Goal: Find specific page/section: Find specific page/section

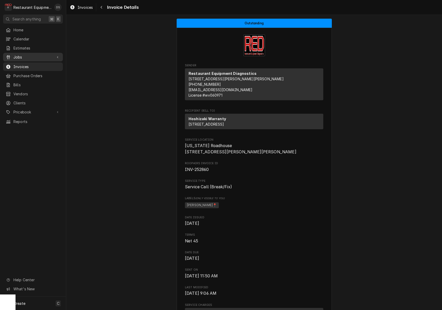
click at [26, 55] on span "Jobs" at bounding box center [32, 56] width 39 height 5
click at [29, 67] on div "Jobs" at bounding box center [33, 66] width 58 height 6
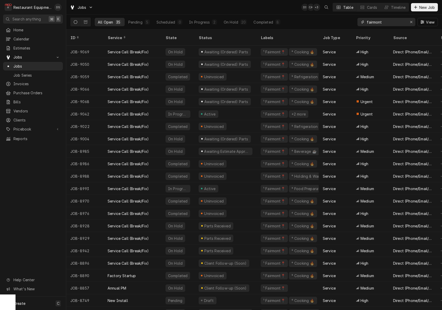
drag, startPoint x: 354, startPoint y: 17, endPoint x: 341, endPoint y: 15, distance: 12.8
click at [341, 15] on div "All Open 35 Pending 5 Scheduled 0 In Progress 2 On Hold 20 Completed 8 fairmont…" at bounding box center [254, 22] width 368 height 14
type input "1"
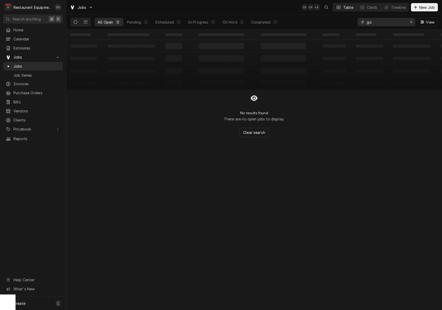
type input "g"
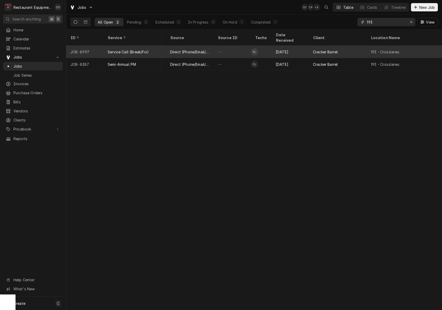
scroll to position [0, 223]
type input "193"
click at [342, 48] on div "Cracker Barrel" at bounding box center [338, 52] width 58 height 12
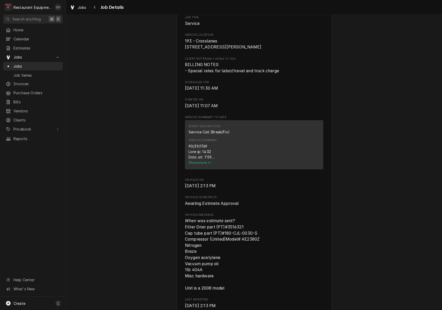
scroll to position [107, 0]
click at [205, 164] on span "Show more" at bounding box center [200, 162] width 23 height 4
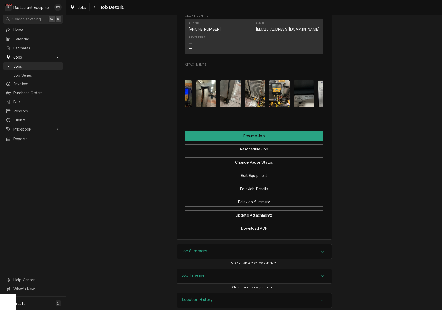
scroll to position [0, 209]
click at [202, 82] on img "Attachments" at bounding box center [206, 93] width 20 height 27
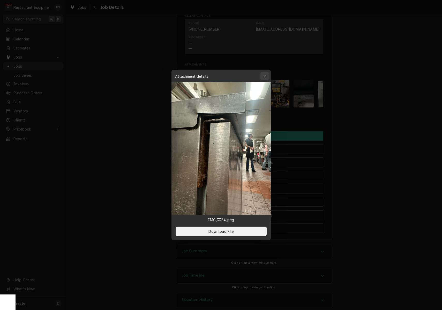
click at [266, 75] on div "button" at bounding box center [264, 75] width 5 height 5
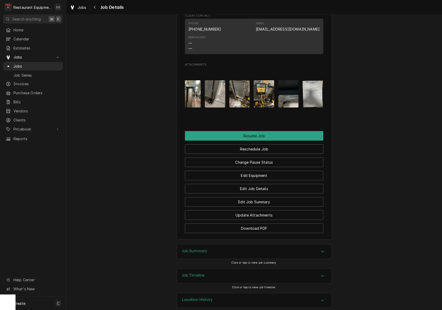
scroll to position [0, 224]
click at [291, 93] on img "Attachments" at bounding box center [289, 93] width 20 height 27
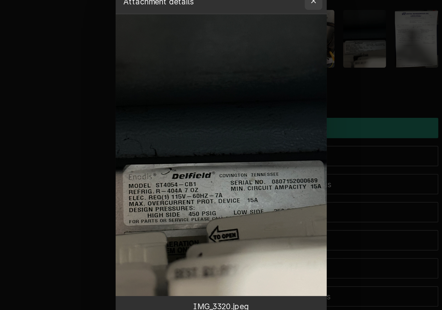
click at [263, 74] on icon "button" at bounding box center [264, 76] width 3 height 4
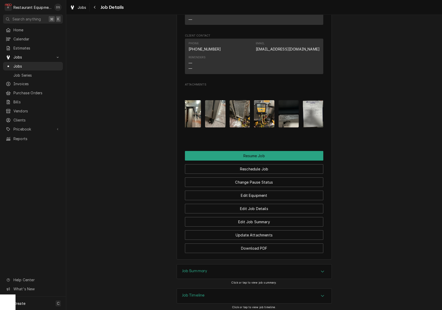
scroll to position [0, 0]
click at [197, 111] on img "Attachments" at bounding box center [191, 113] width 20 height 27
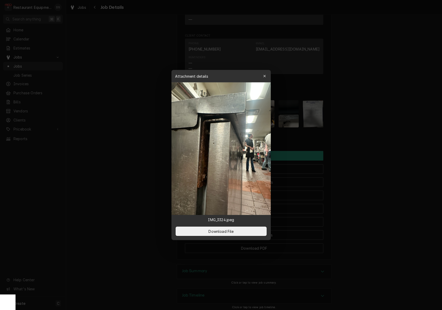
click at [266, 75] on div "button" at bounding box center [264, 75] width 5 height 5
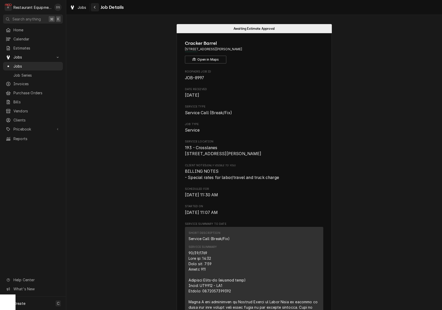
click at [95, 6] on icon "Navigate back" at bounding box center [95, 7] width 2 height 4
